Goal: Information Seeking & Learning: Learn about a topic

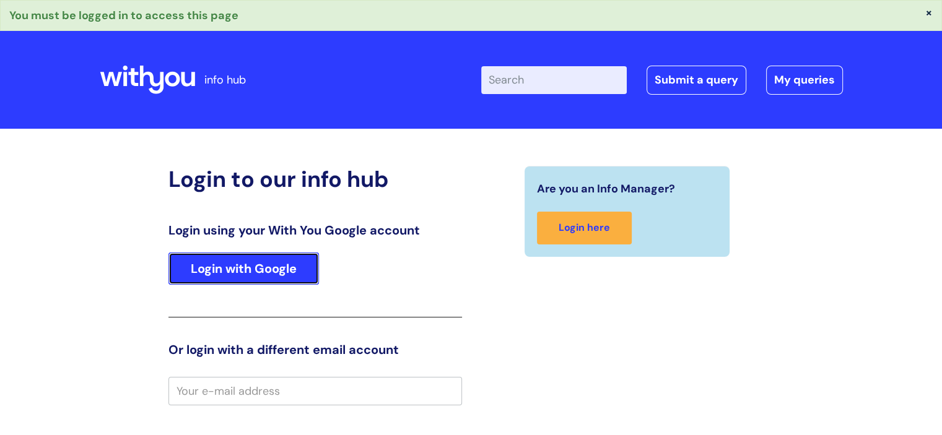
click at [255, 269] on link "Login with Google" at bounding box center [243, 269] width 150 height 32
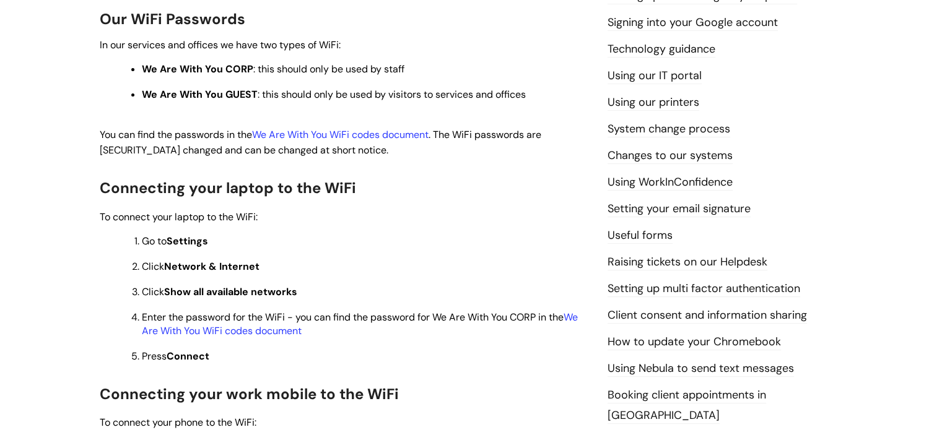
scroll to position [372, 0]
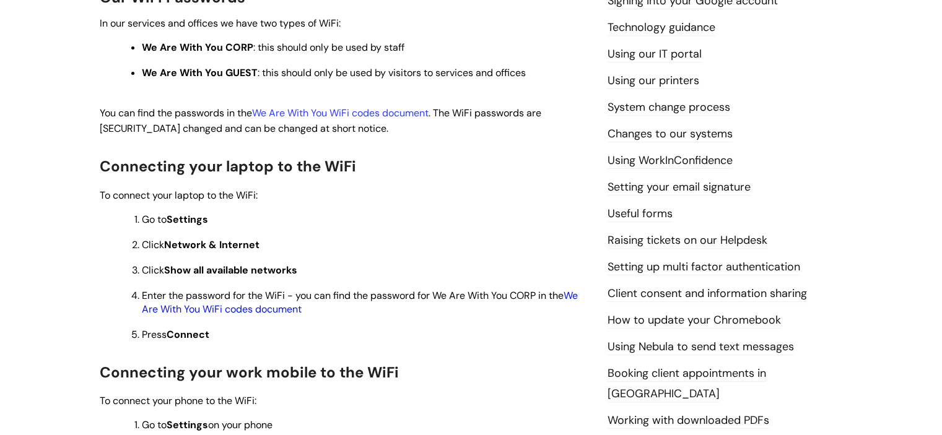
click at [275, 312] on link "We Are With You WiFi codes document" at bounding box center [360, 302] width 436 height 27
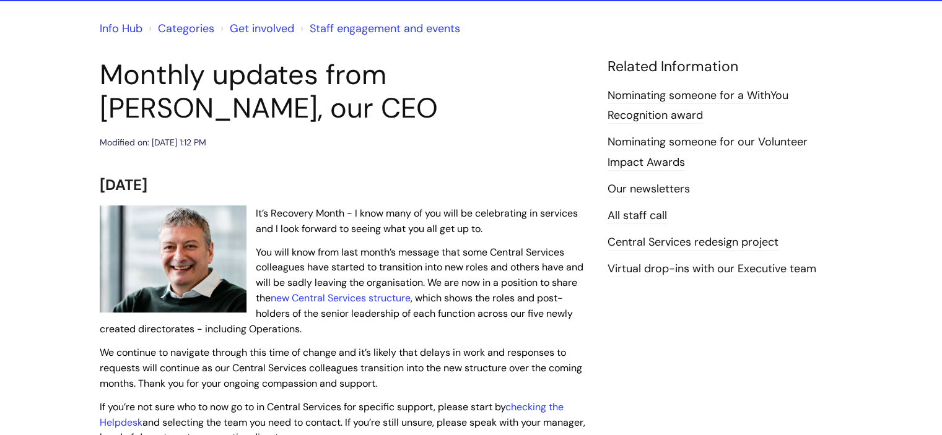
scroll to position [124, 0]
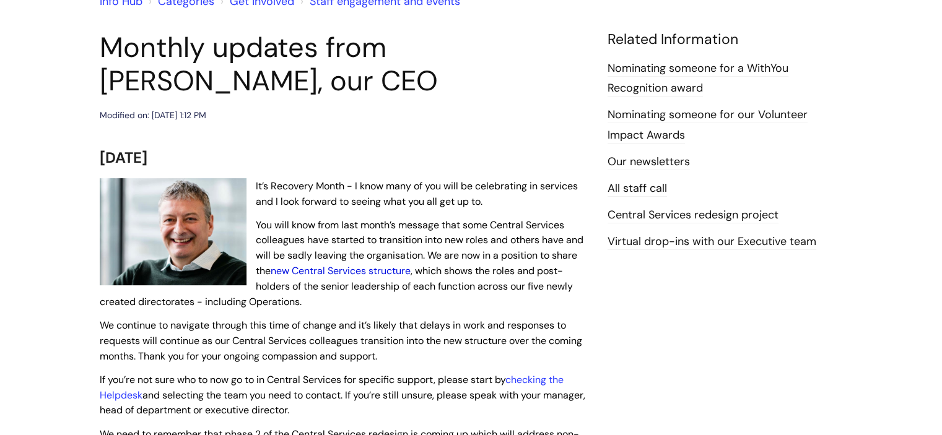
click at [386, 270] on link "new Central Services structure" at bounding box center [341, 270] width 140 height 13
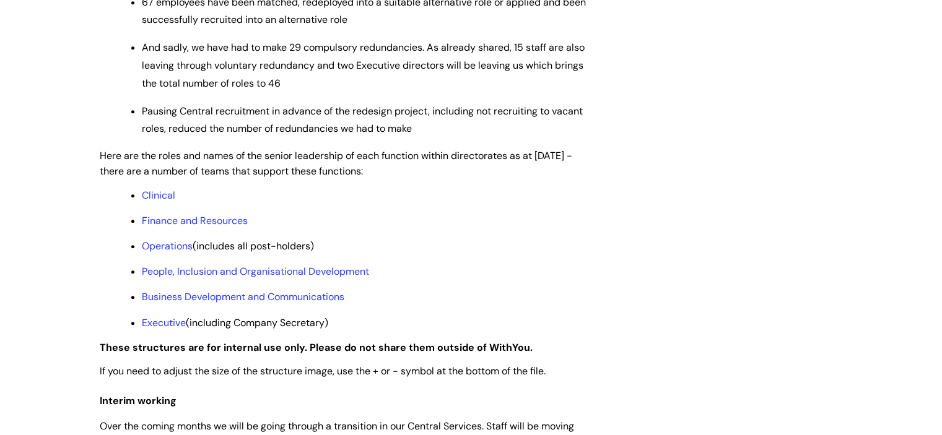
scroll to position [929, 0]
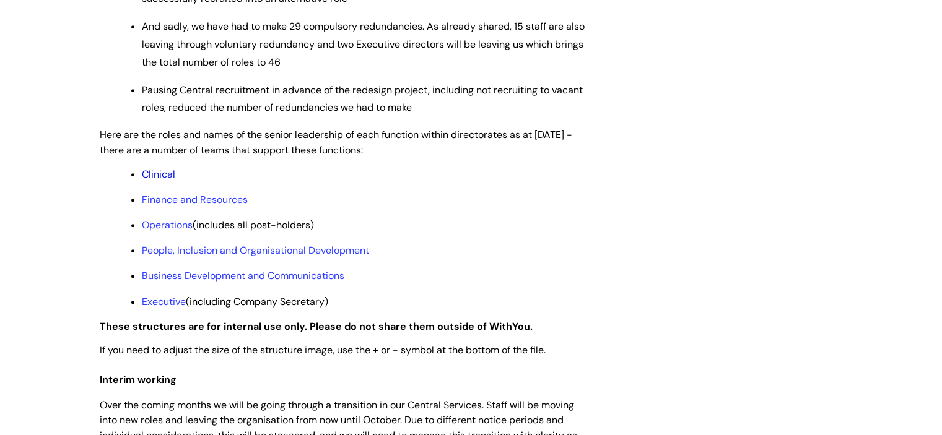
click at [159, 181] on link "Clinical" at bounding box center [158, 174] width 33 height 13
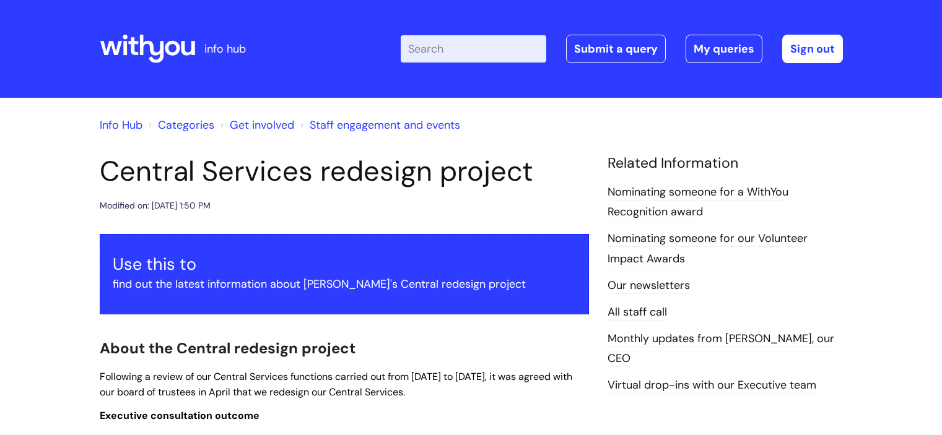
scroll to position [929, 0]
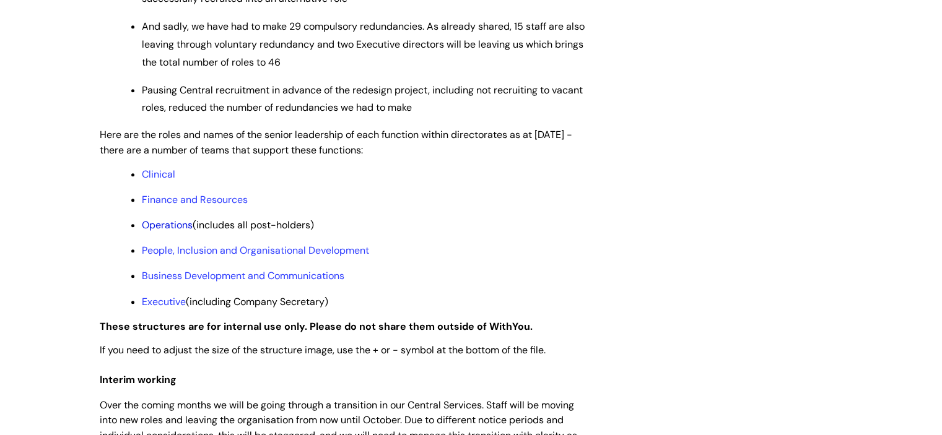
click at [174, 232] on link "Operations" at bounding box center [167, 225] width 51 height 13
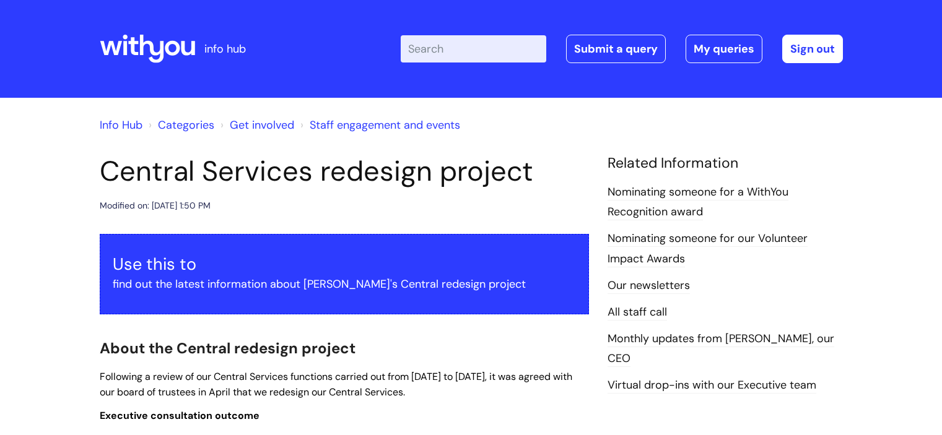
scroll to position [929, 0]
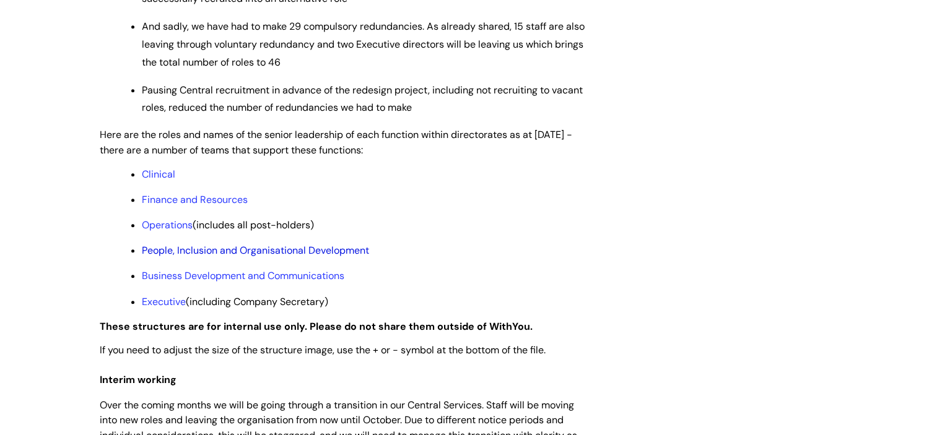
click at [189, 257] on link "People, Inclusion and Organisational Development" at bounding box center [255, 250] width 227 height 13
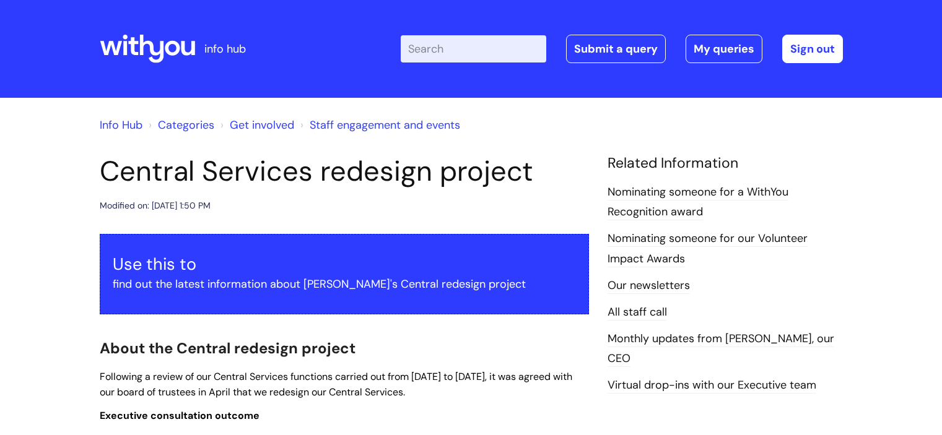
scroll to position [929, 0]
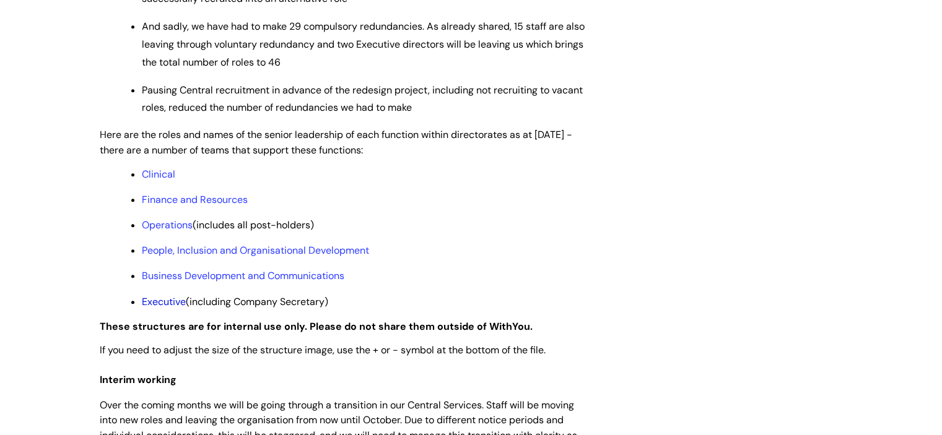
click at [164, 308] on link "Executive" at bounding box center [164, 301] width 44 height 13
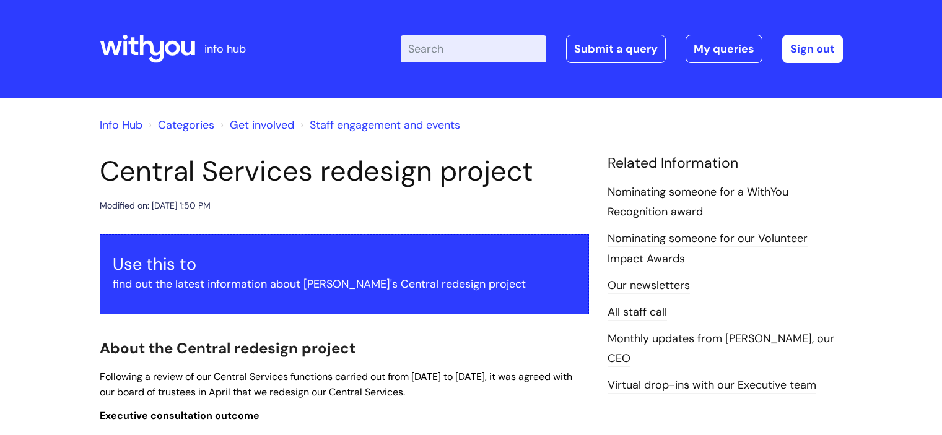
scroll to position [929, 0]
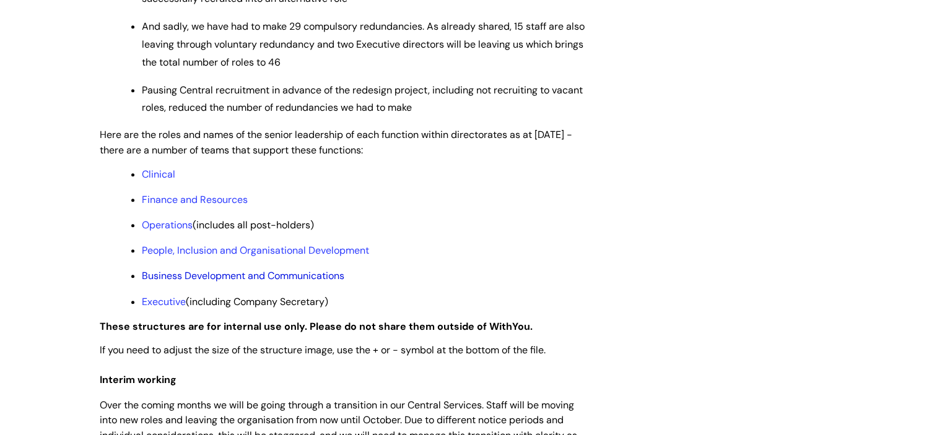
click at [205, 282] on link "Business Development and Communications" at bounding box center [243, 275] width 202 height 13
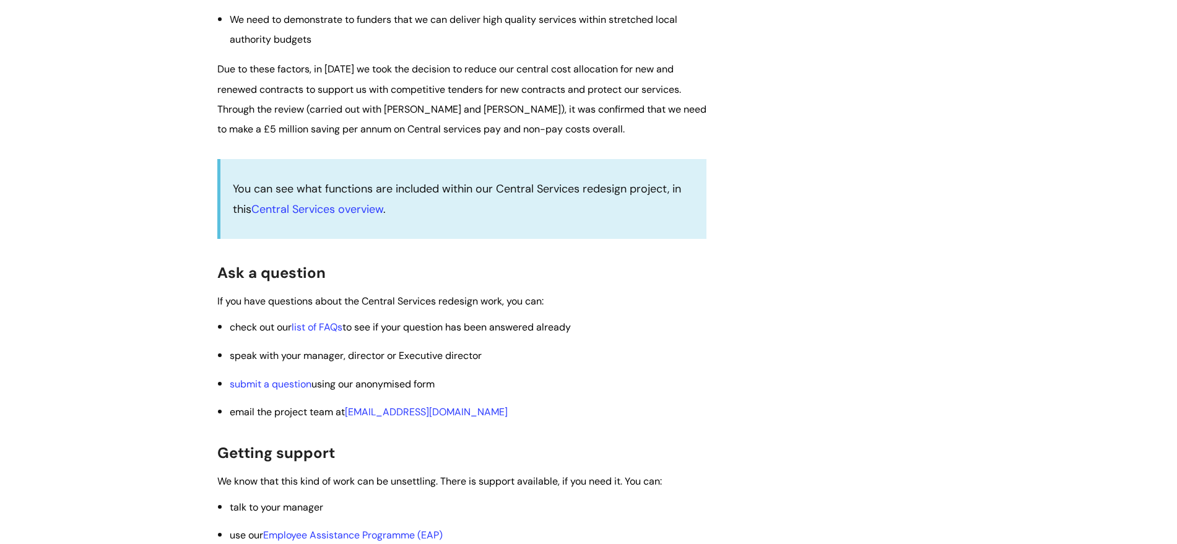
scroll to position [1548, 0]
